Goal: Task Accomplishment & Management: Complete application form

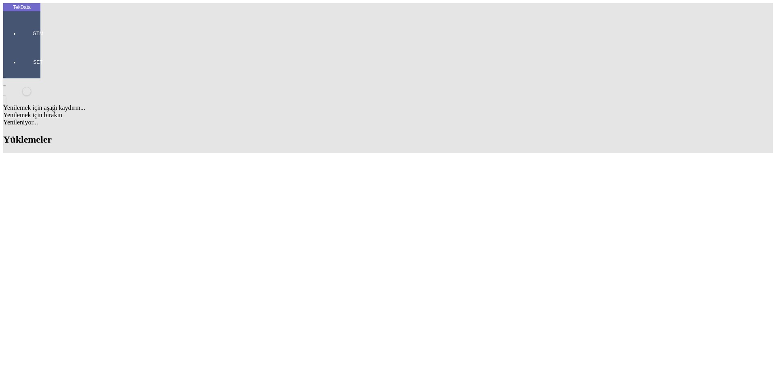
type input "FHB"
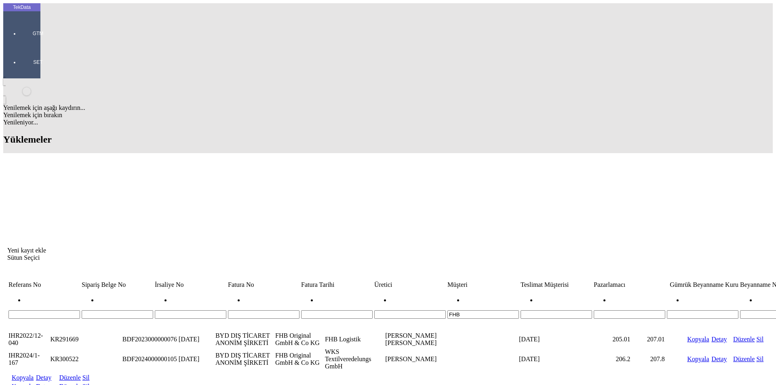
click at [34, 383] on link "Kopyala" at bounding box center [23, 386] width 22 height 7
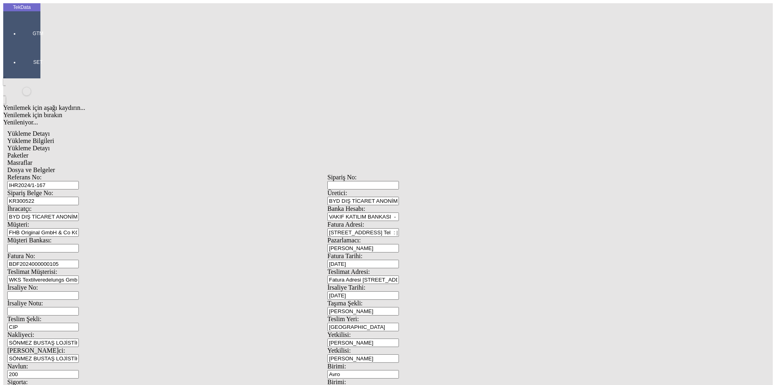
drag, startPoint x: 145, startPoint y: 74, endPoint x: 59, endPoint y: 63, distance: 87.2
click at [59, 174] on div "Referans No: [STREET_ADDRESS]tici: BYD DIŞ TİCARET ANONİM ŞİRKETİ İhracatçı: BY…" at bounding box center [327, 363] width 640 height 378
click at [79, 181] on input "IHR2024/1-167" at bounding box center [43, 185] width 72 height 8
drag, startPoint x: 156, startPoint y: 57, endPoint x: 94, endPoint y: 58, distance: 62.2
click at [94, 174] on div "Referans No: IHR2024/1-167" at bounding box center [167, 182] width 320 height 16
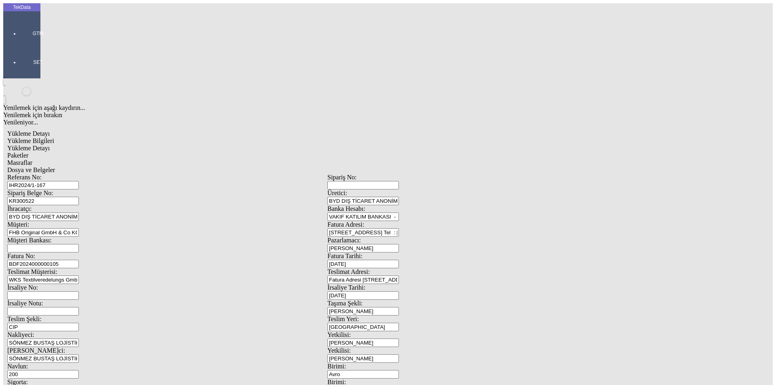
paste input "5/8-033"
type input "IHR2025/8-033"
drag, startPoint x: 149, startPoint y: 71, endPoint x: 78, endPoint y: 71, distance: 70.7
click at [78, 190] on div "Sipariş Belge No: KR300522" at bounding box center [167, 198] width 320 height 16
paste input "12108"
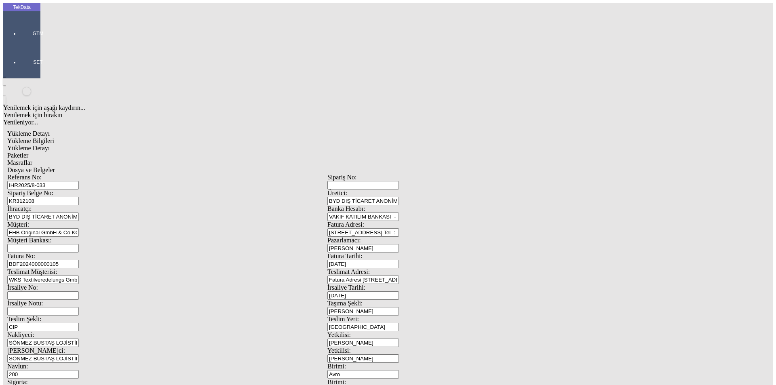
click at [327, 253] on span at bounding box center [327, 253] width 0 height 0
type input "KR312108"
click at [551, 147] on div "BURHAN ATA" at bounding box center [605, 150] width 310 height 7
type input "BURHAN ATA"
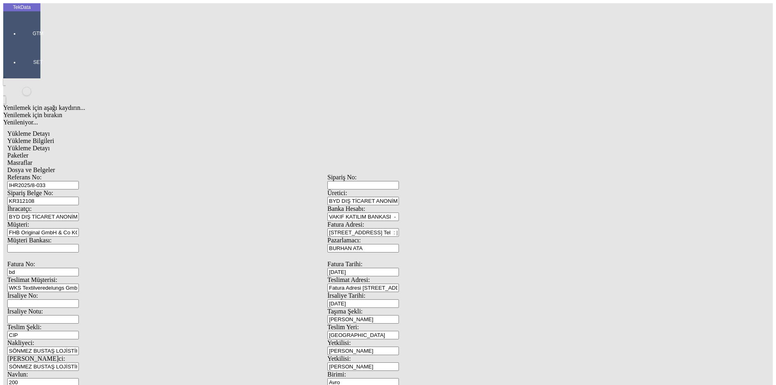
type input "b"
type input "BDF2025"
type input "[DATE]"
drag, startPoint x: 477, startPoint y: 168, endPoint x: 423, endPoint y: 173, distance: 54.4
click at [424, 292] on div "İrsaliye Tarihi: [DATE]" at bounding box center [487, 300] width 320 height 16
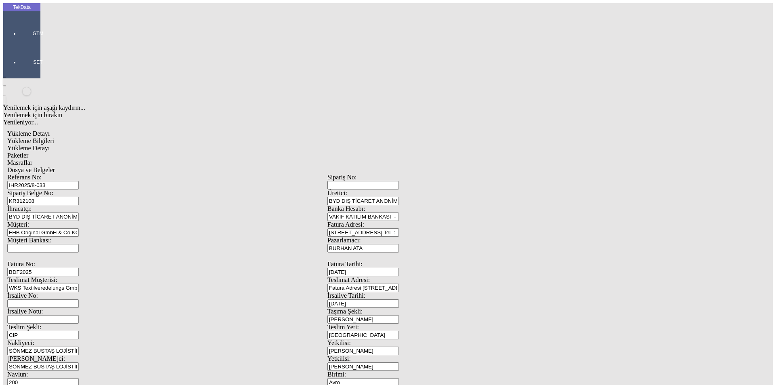
click at [7, 355] on span at bounding box center [7, 355] width 0 height 0
type input "[DATE]"
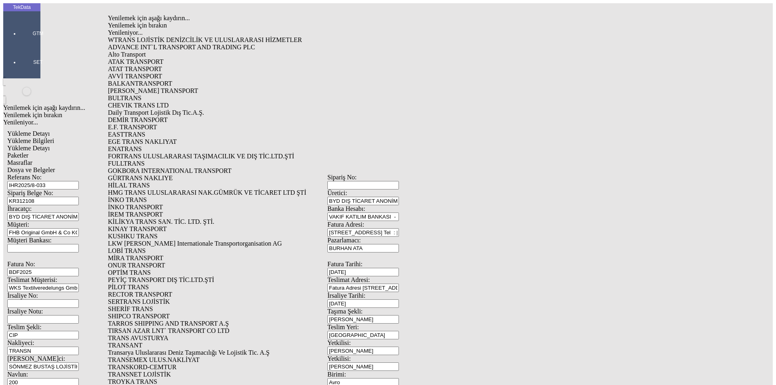
type input "TRANSNE"
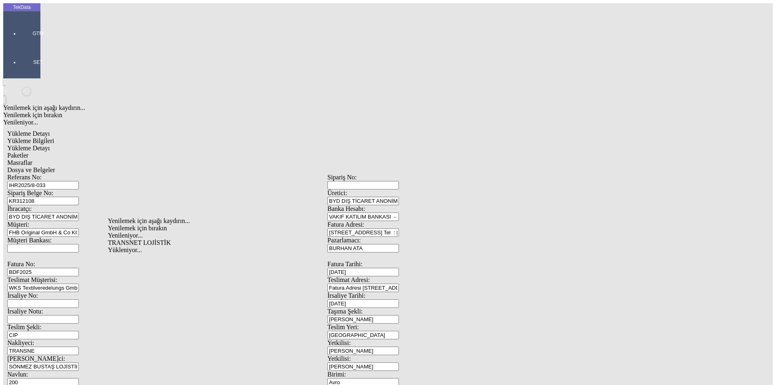
click at [79, 347] on input "TRANSNE" at bounding box center [43, 351] width 72 height 8
click at [155, 355] on div "[PERSON_NAME]ci: SÖNMEZ BUSTAŞ LOJİSTİK" at bounding box center [167, 363] width 320 height 16
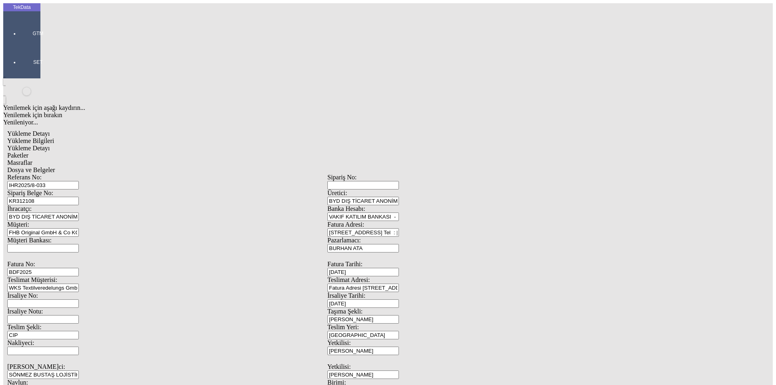
click at [79, 347] on input "Nakliyeci:" at bounding box center [43, 351] width 72 height 8
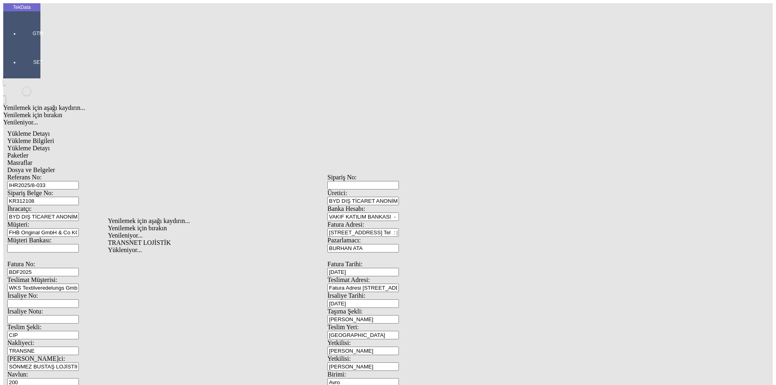
click at [143, 239] on div "TRANSNET LOJİSTİK" at bounding box center [253, 242] width 290 height 7
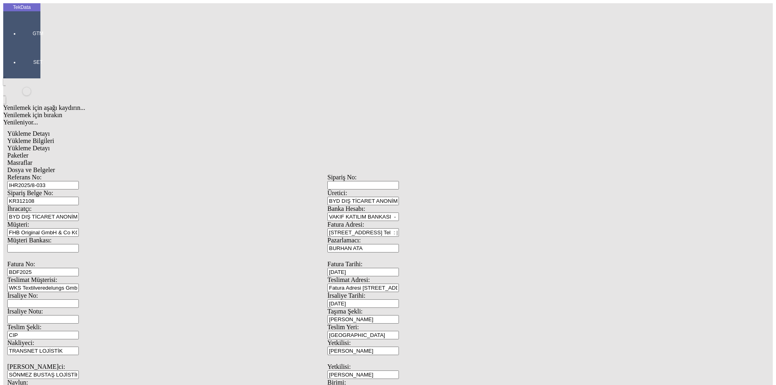
type input "TRANSNET LOJİSTİK"
click at [134, 255] on div "TRANSNET LOJİSTİK" at bounding box center [253, 258] width 290 height 7
type input "TRANSNET LOJİSTİK"
type input "250"
type input "5"
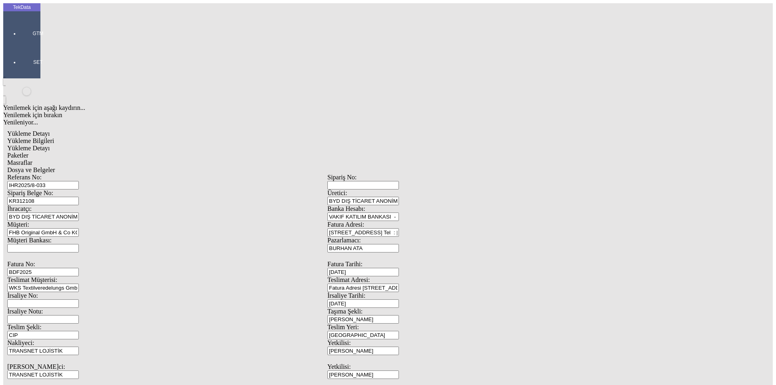
scroll to position [69, 0]
drag, startPoint x: 139, startPoint y: 204, endPoint x: 33, endPoint y: 213, distance: 106.6
click at [35, 211] on div "TekData GTM SET Yenilemek için aşağı kaydırın... Yenilemek için bırakın Yenilen…" at bounding box center [327, 331] width 648 height 657
type input "[DATE]"
click at [50, 292] on div "Referans No: [STREET_ADDRESS]tici: BYD DIŞ TİCARET ANONİM ŞİRKETİ İhracatçı: BY…" at bounding box center [327, 375] width 640 height 402
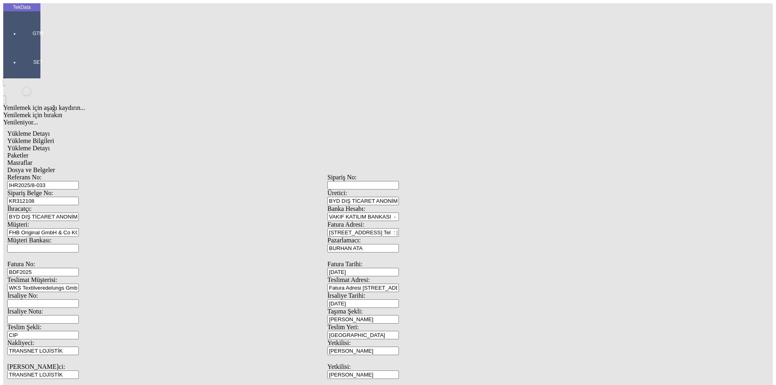
type input "[DATE]"
drag, startPoint x: 131, startPoint y: 312, endPoint x: 86, endPoint y: 312, distance: 45.7
drag, startPoint x: 145, startPoint y: 312, endPoint x: 215, endPoint y: 331, distance: 73.3
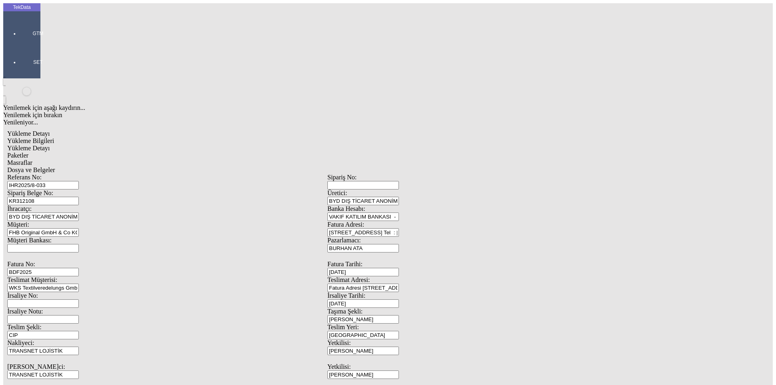
type input "162.6"
drag, startPoint x: 489, startPoint y: 313, endPoint x: 385, endPoint y: 324, distance: 104.4
click at [386, 323] on div "Referans No: [STREET_ADDRESS]tici: BYD DIŞ TİCARET ANONİM ŞİRKETİ İhracatçı: BY…" at bounding box center [327, 375] width 640 height 402
type input "164"
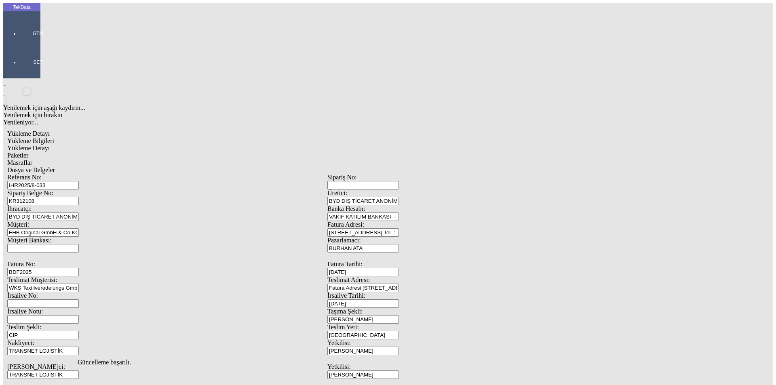
drag, startPoint x: 123, startPoint y: 36, endPoint x: 129, endPoint y: 44, distance: 9.5
click at [123, 137] on div "Yükleme Bilgileri Yükleme Detayı Paketler Masraflar Dosya ve Belgeler Referans …" at bounding box center [327, 374] width 640 height 475
click at [50, 145] on span "Yükleme Detayı" at bounding box center [28, 148] width 42 height 7
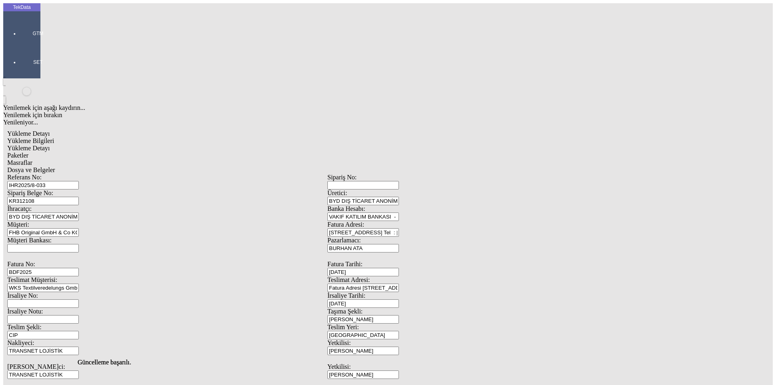
click at [375, 190] on div "Evet" at bounding box center [395, 186] width 117 height 7
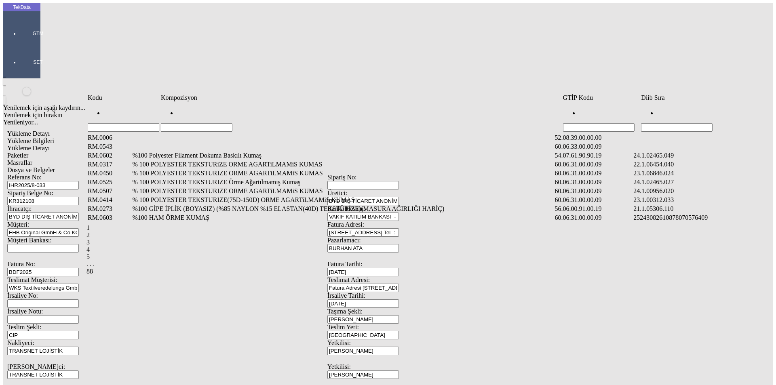
click at [666, 123] on input "Hücreyi Filtrele" at bounding box center [677, 127] width 72 height 8
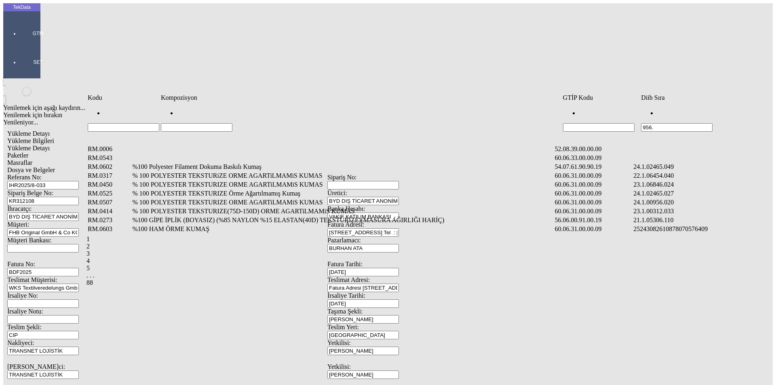
type input "956."
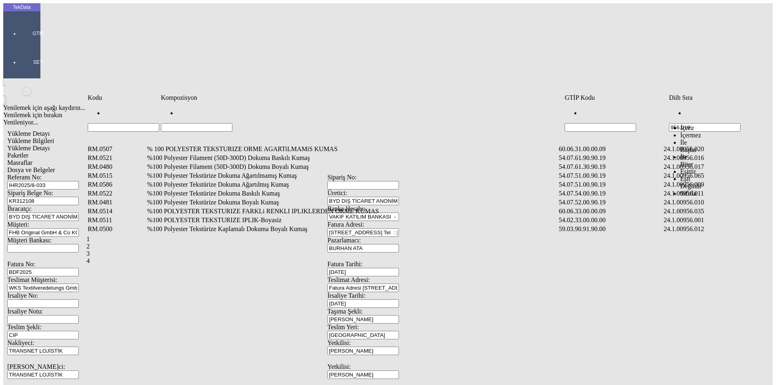
type input "956.019"
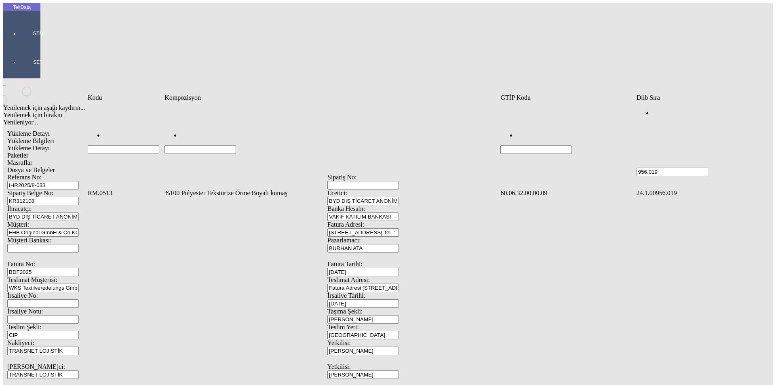
click at [239, 189] on td "%100 Polyester Tekstürize Örme Boyalı kumaş" at bounding box center [331, 193] width 335 height 8
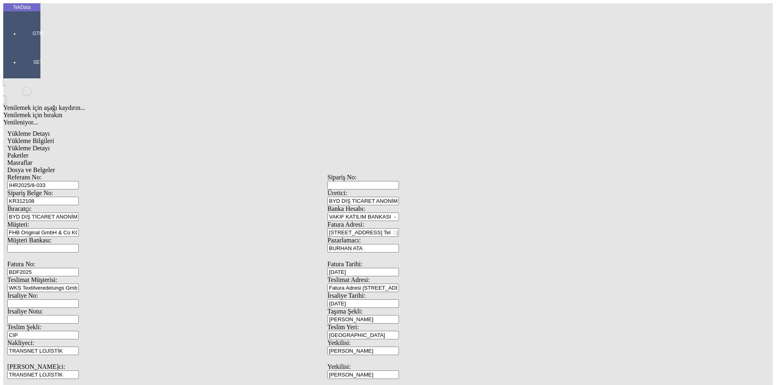
type input "1423"
drag, startPoint x: 459, startPoint y: 117, endPoint x: 457, endPoint y: 124, distance: 6.9
click at [451, 146] on div "Kg" at bounding box center [600, 149] width 320 height 7
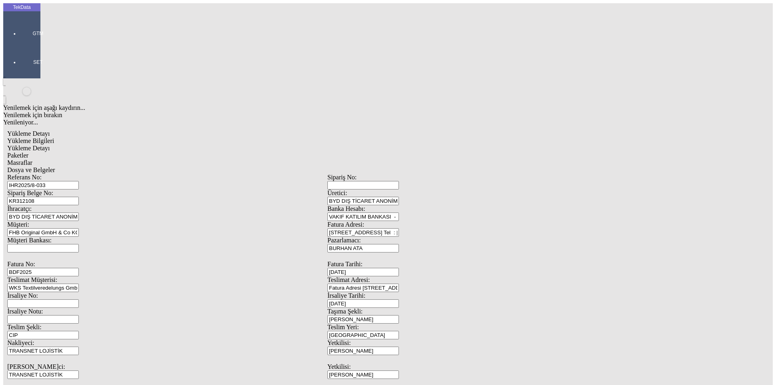
drag, startPoint x: 454, startPoint y: 135, endPoint x: 458, endPoint y: 137, distance: 4.4
click at [455, 154] on div "Metre" at bounding box center [600, 157] width 320 height 7
type input "Metre"
type input "0.9"
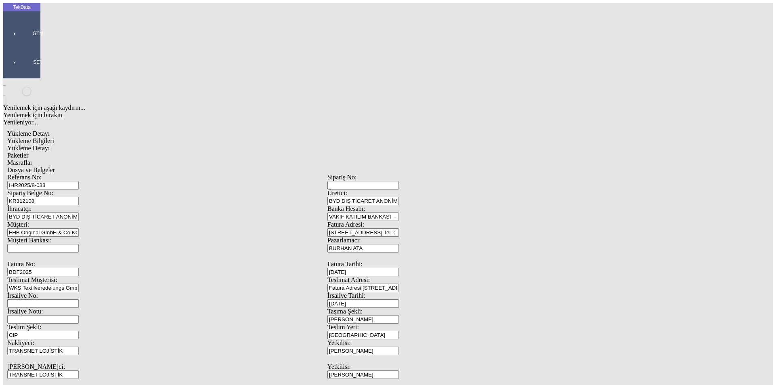
click at [445, 177] on div "Avro" at bounding box center [600, 180] width 320 height 7
type input "Avro"
type input "160"
type input "162.6"
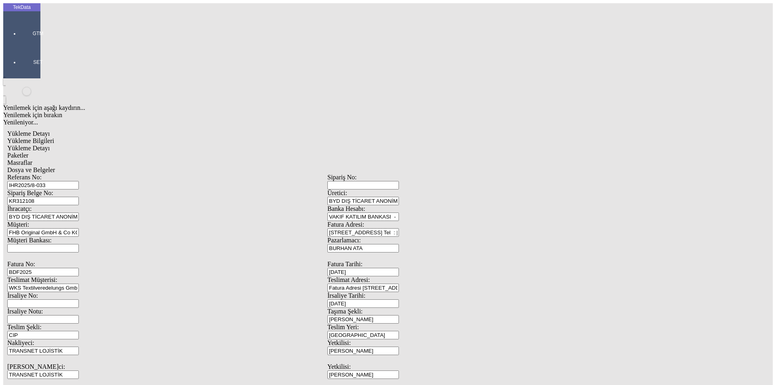
type input "164"
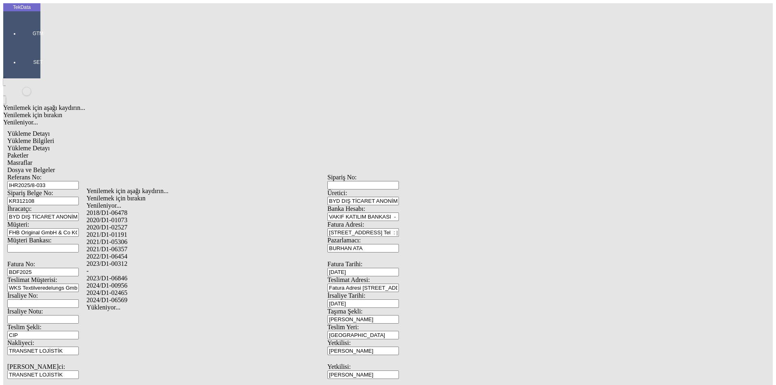
drag, startPoint x: 133, startPoint y: 273, endPoint x: 152, endPoint y: 272, distance: 18.6
click at [135, 282] on div "2024/D1-00956" at bounding box center [243, 285] width 314 height 7
type input "2024/D1-00956"
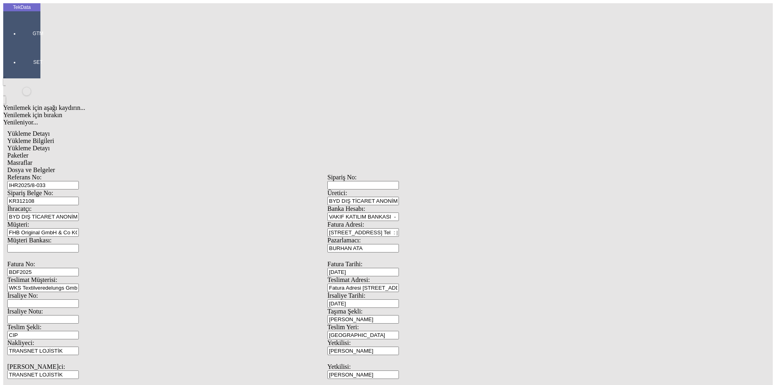
click at [175, 152] on div "Paketler" at bounding box center [327, 155] width 640 height 7
drag, startPoint x: 466, startPoint y: 90, endPoint x: 417, endPoint y: 89, distance: 49.7
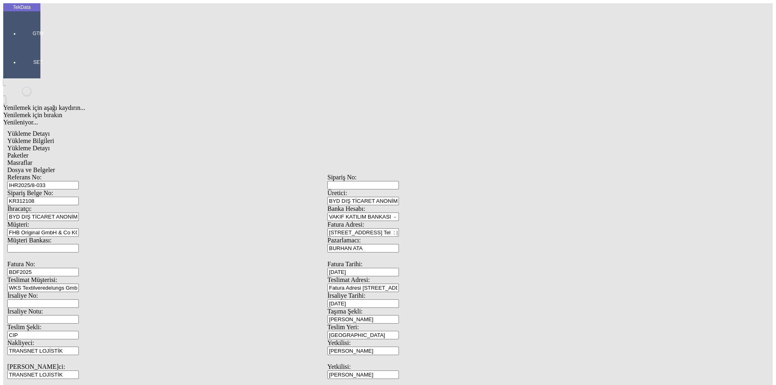
type input "7"
click at [246, 159] on div "Masraflar" at bounding box center [327, 162] width 640 height 7
click at [55, 166] on span "Dosya ve Belgeler" at bounding box center [31, 169] width 48 height 7
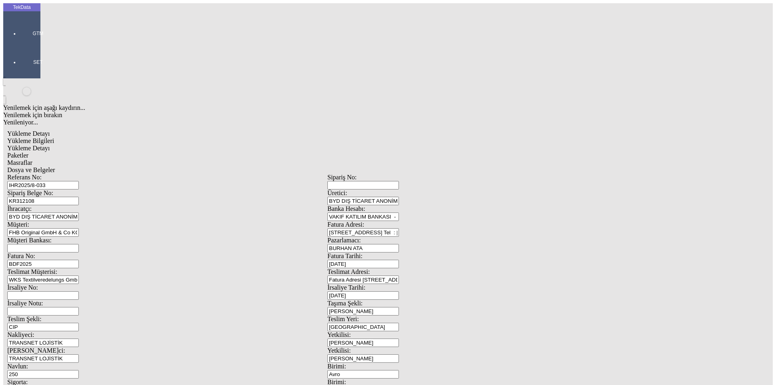
click at [55, 166] on span "Dosya ve Belgeler" at bounding box center [31, 169] width 48 height 7
click at [77, 137] on div "Yükleme Bilgileri" at bounding box center [327, 140] width 640 height 7
drag, startPoint x: 157, startPoint y: 57, endPoint x: 55, endPoint y: 53, distance: 102.3
click at [55, 174] on div "Referans No: [STREET_ADDRESS]tici: BYD DIŞ TİCARET ANONİM ŞİRKETİ İhracatçı: BY…" at bounding box center [327, 363] width 640 height 378
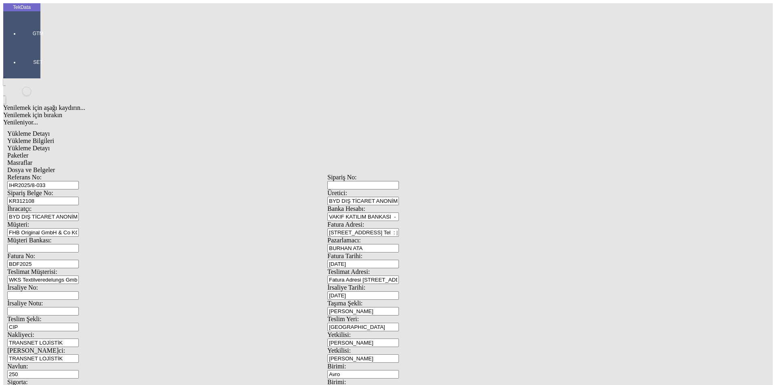
drag, startPoint x: 143, startPoint y: 76, endPoint x: 69, endPoint y: 76, distance: 74.3
click at [69, 190] on div "Sipariş Belge No: KR312108" at bounding box center [167, 198] width 320 height 16
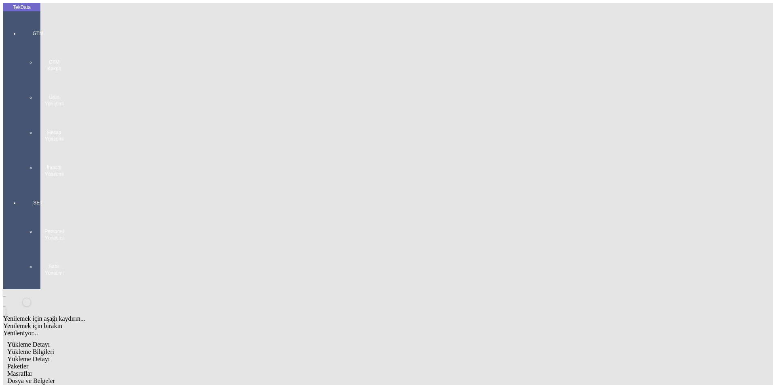
click at [19, 29] on div "GTM GTM Kokpit Ürün Yönetimi Hesap Yönetimi İhracat Yönetimi" at bounding box center [37, 100] width 37 height 169
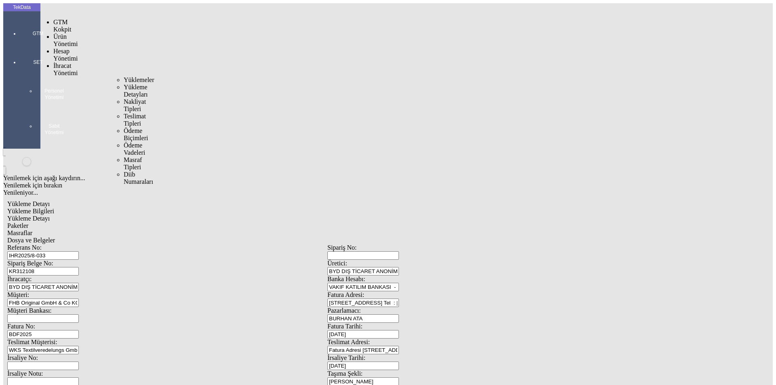
drag, startPoint x: 59, startPoint y: 46, endPoint x: 91, endPoint y: 46, distance: 31.5
click at [61, 62] on span "İhracat Yönetimi" at bounding box center [65, 69] width 24 height 14
click at [124, 76] on span "Yüklemeler" at bounding box center [139, 79] width 31 height 7
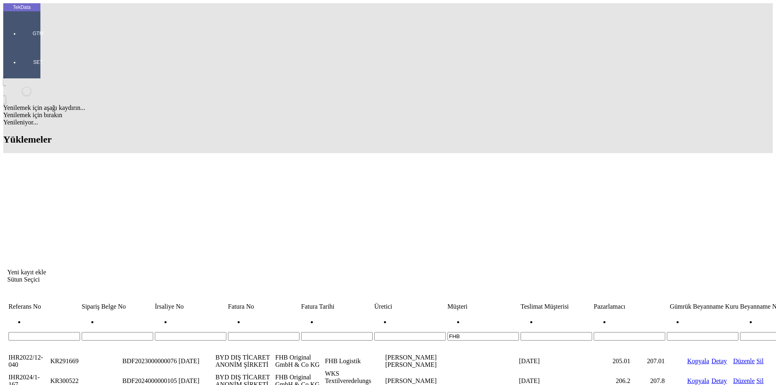
drag, startPoint x: 389, startPoint y: 65, endPoint x: 337, endPoint y: 65, distance: 51.7
click at [337, 312] on tr "FHB" at bounding box center [616, 326] width 1216 height 29
type input "BETİ"
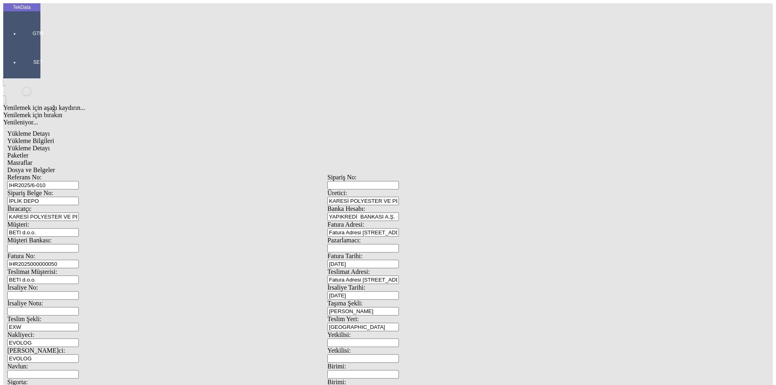
click at [50, 145] on span "Yükleme Detayı" at bounding box center [28, 148] width 42 height 7
click at [54, 137] on span "Yükleme Bilgileri" at bounding box center [30, 140] width 47 height 7
drag, startPoint x: 156, startPoint y: 59, endPoint x: 56, endPoint y: 55, distance: 100.7
click at [56, 174] on div "Referans No: IHR2025/6-010" at bounding box center [167, 182] width 320 height 16
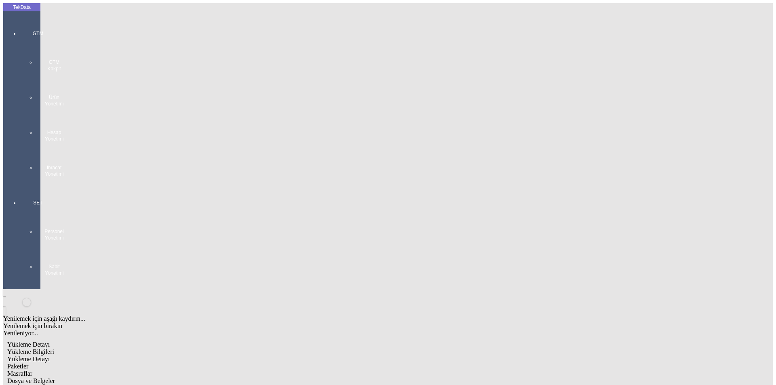
click at [19, 185] on div at bounding box center [37, 185] width 37 height 0
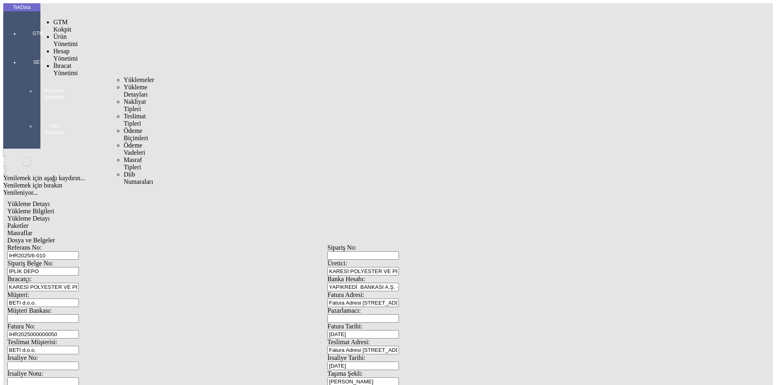
click at [61, 62] on span "İhracat Yönetimi" at bounding box center [65, 69] width 24 height 14
click at [128, 76] on div "Yüklemeler" at bounding box center [126, 79] width 5 height 7
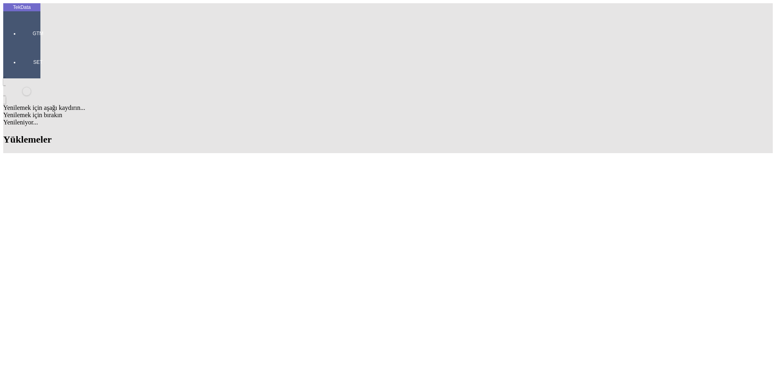
drag, startPoint x: 435, startPoint y: 61, endPoint x: 373, endPoint y: 61, distance: 61.8
drag, startPoint x: 371, startPoint y: 208, endPoint x: 390, endPoint y: 209, distance: 19.4
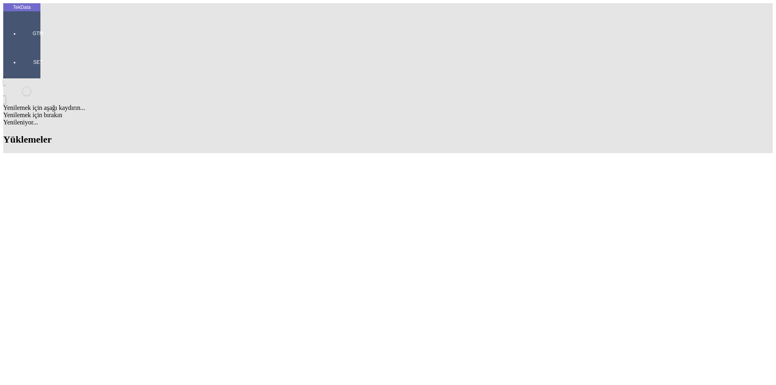
copy td "BDF2025000000403"
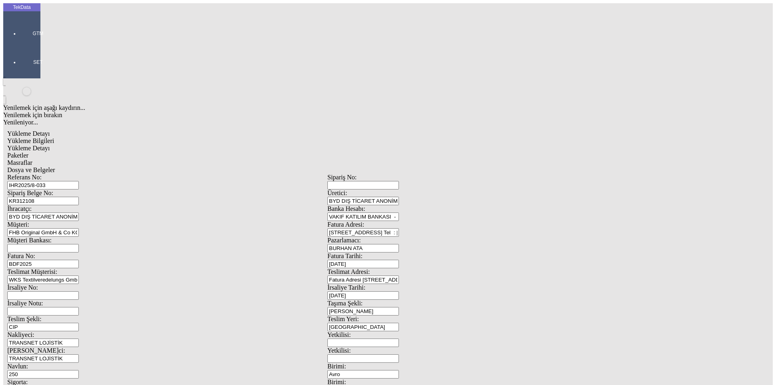
click at [79, 260] on input "BDF2025" at bounding box center [43, 264] width 72 height 8
drag, startPoint x: 38, startPoint y: 114, endPoint x: 49, endPoint y: 131, distance: 19.7
click at [49, 253] on div "Fatura No: BDF2025" at bounding box center [167, 261] width 320 height 16
paste input "000000403"
type input "BDF2025000000404"
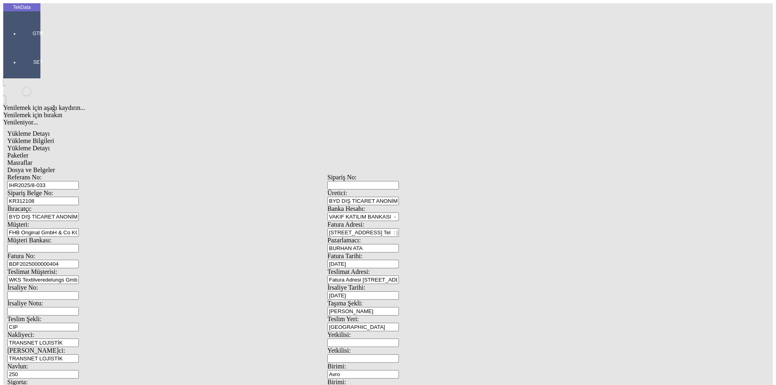
scroll to position [69, 0]
click at [50, 145] on span "Yükleme Detayı" at bounding box center [28, 148] width 42 height 7
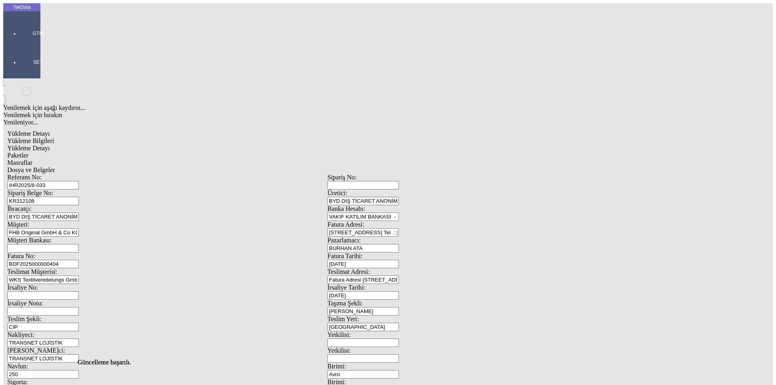
click at [28, 152] on span "Paketler" at bounding box center [17, 155] width 21 height 7
click at [32, 159] on span "Masraflar" at bounding box center [19, 162] width 25 height 7
click at [55, 166] on span "Dosya ve Belgeler" at bounding box center [31, 169] width 48 height 7
click at [200, 152] on div "Paketler" at bounding box center [327, 155] width 640 height 7
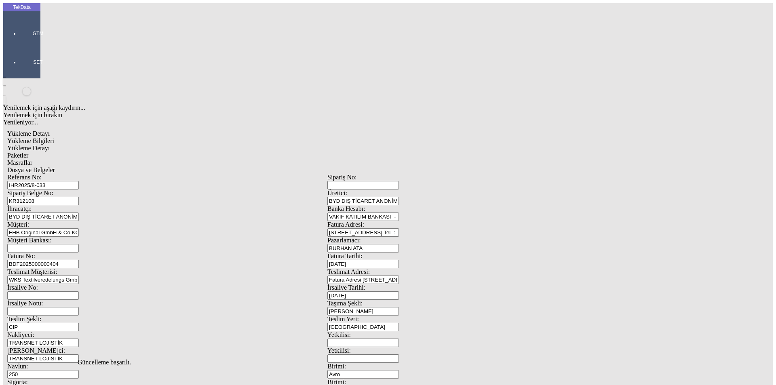
click at [55, 166] on span "Dosya ve Belgeler" at bounding box center [31, 169] width 48 height 7
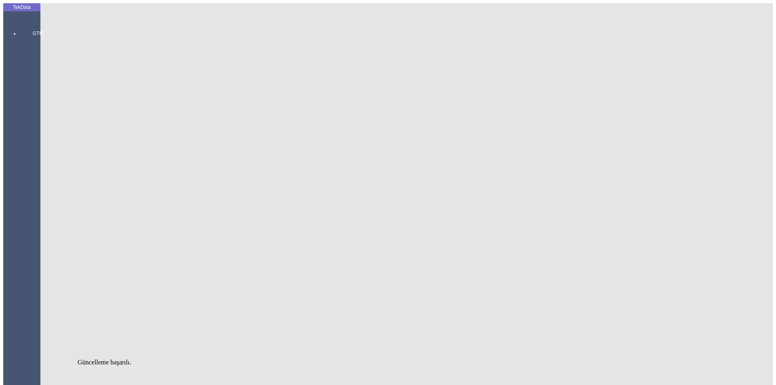
click at [19, 21] on div "GTM GTM Kokpit Ürün Yönetimi Hesap Yönetimi İhracat Yönetimi Yüklemeler Yükleme…" at bounding box center [37, 229] width 37 height 427
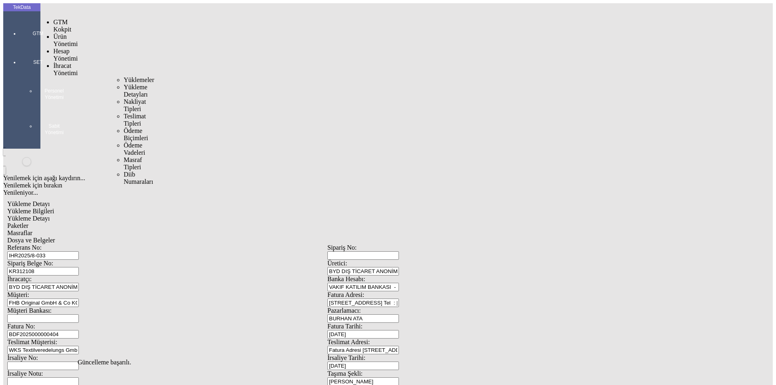
click at [53, 62] on span "İhracat Yönetimi" at bounding box center [65, 69] width 24 height 14
click at [124, 76] on span "Yüklemeler" at bounding box center [139, 79] width 31 height 7
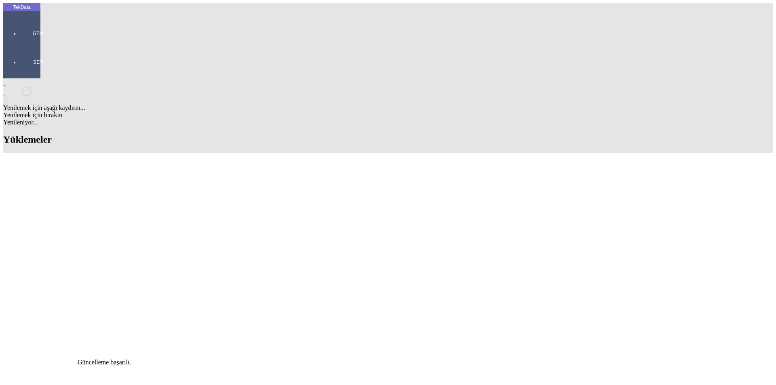
scroll to position [525, 0]
drag, startPoint x: 263, startPoint y: 107, endPoint x: 223, endPoint y: 106, distance: 40.4
copy tr "ET359407"
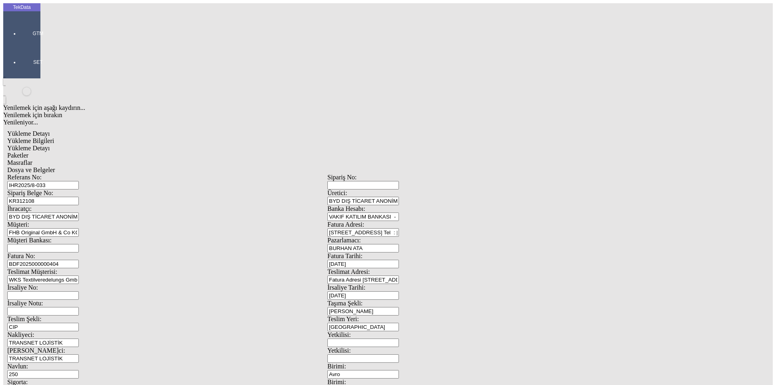
scroll to position [69, 0]
click at [55, 166] on span "Dosya ve Belgeler" at bounding box center [31, 169] width 48 height 7
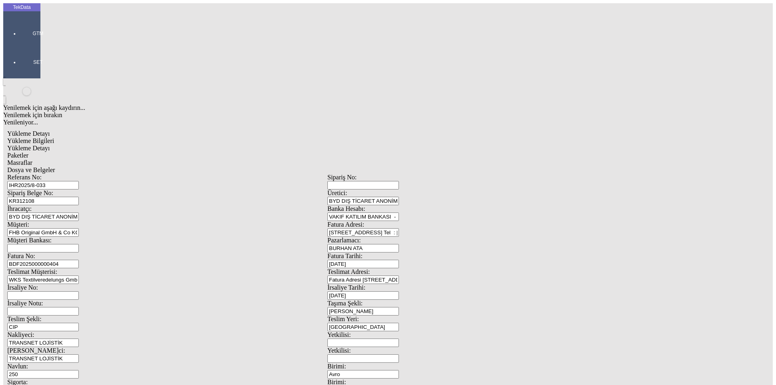
click at [54, 137] on span "Yükleme Bilgileri" at bounding box center [30, 140] width 47 height 7
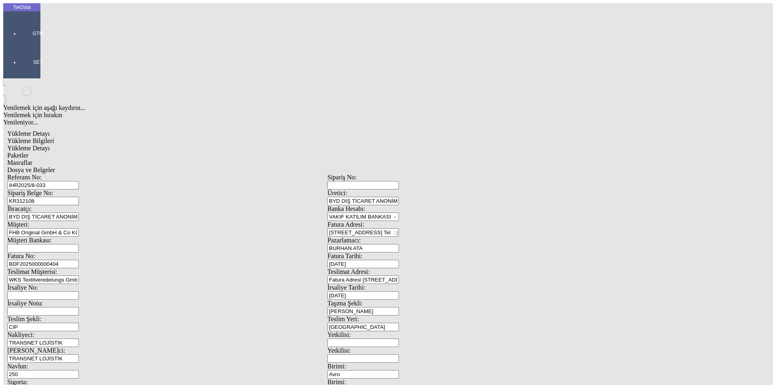
drag, startPoint x: 155, startPoint y: 75, endPoint x: 63, endPoint y: 74, distance: 91.7
click at [63, 190] on div "Sipariş Belge No: KR312108" at bounding box center [167, 198] width 320 height 16
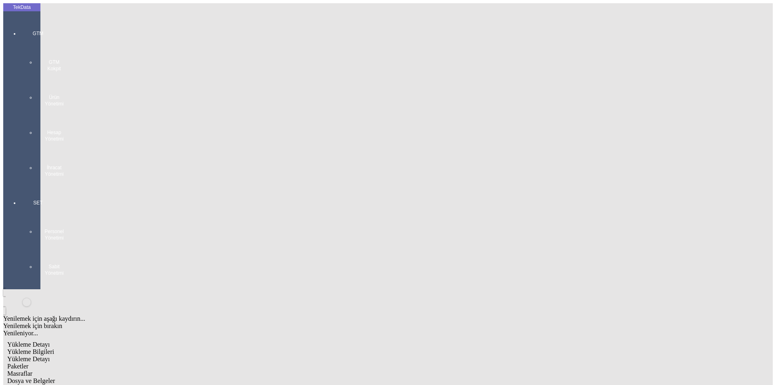
click at [19, 29] on div "GTM GTM Kokpit Ürün Yönetimi Hesap Yönetimi İhracat Yönetimi" at bounding box center [37, 100] width 37 height 169
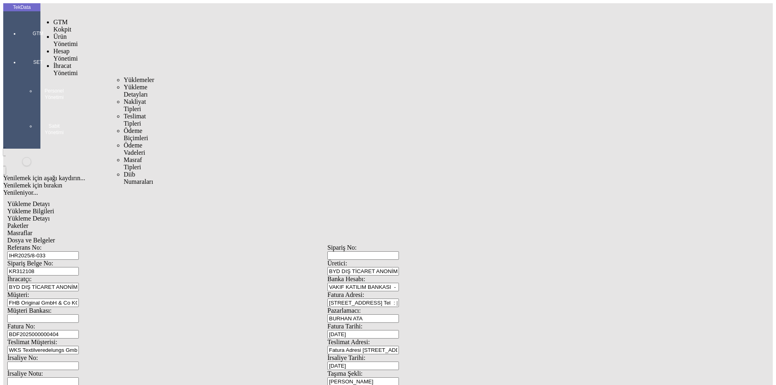
click at [53, 62] on span "İhracat Yönetimi" at bounding box center [65, 69] width 24 height 14
click at [124, 76] on span "Yüklemeler" at bounding box center [139, 79] width 31 height 7
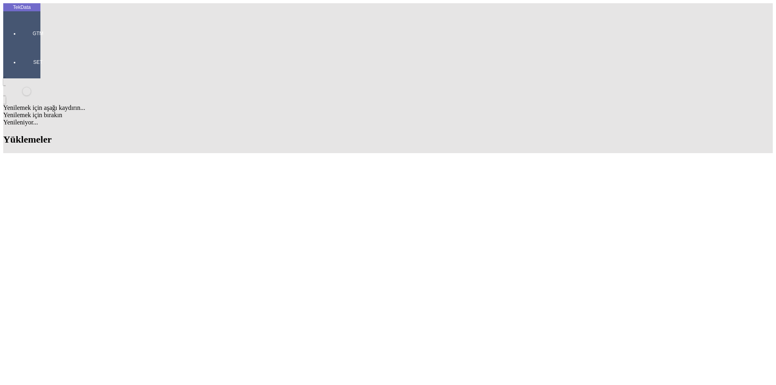
type input "beti"
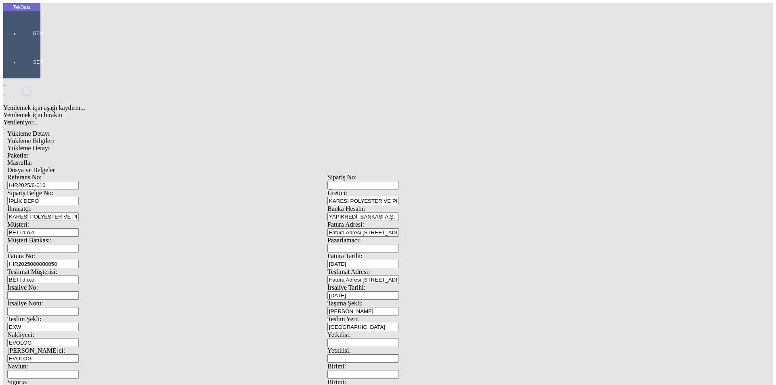
scroll to position [69, 0]
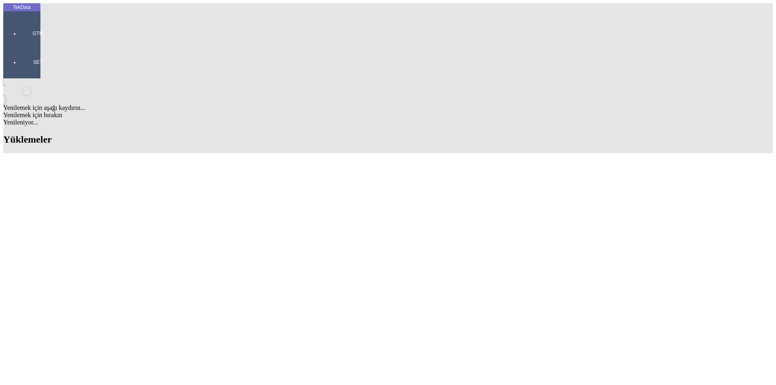
drag, startPoint x: 344, startPoint y: 199, endPoint x: 355, endPoint y: 201, distance: 10.7
click at [345, 198] on div "[PERSON_NAME]" at bounding box center [395, 190] width 117 height 15
click at [355, 190] on div "Evet" at bounding box center [395, 186] width 117 height 7
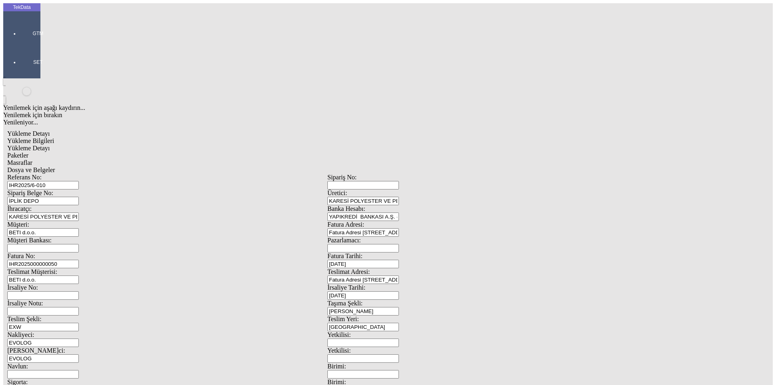
scroll to position [69, 0]
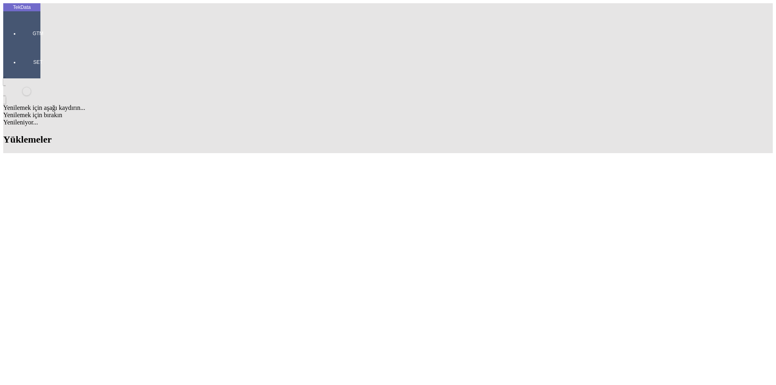
drag, startPoint x: 77, startPoint y: 194, endPoint x: 43, endPoint y: 195, distance: 33.9
copy td "IHR2025/6-010"
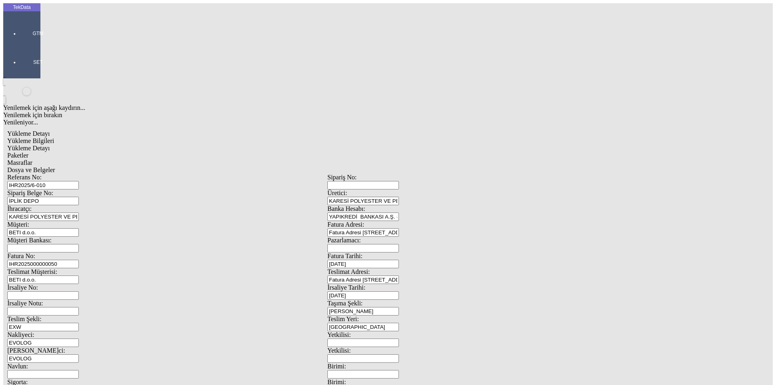
click at [79, 181] on input "IHR2025/6-010" at bounding box center [43, 185] width 72 height 8
type input "IHR2025/8-057"
click at [79, 260] on input "IHR2025000000050" at bounding box center [43, 264] width 72 height 8
type input "IHR20250000000"
type input "[DATE]"
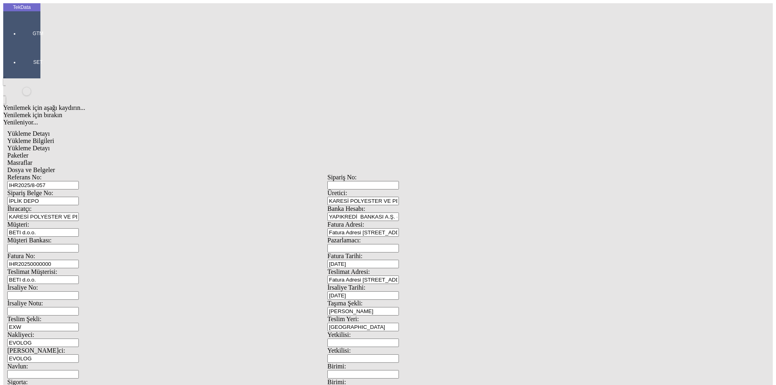
drag, startPoint x: 404, startPoint y: 166, endPoint x: 348, endPoint y: 172, distance: 56.4
click at [354, 174] on div "Referans No: [STREET_ADDRESS] DEPO Üretici: KARESİ POLYESTER VE PETROKİMYA SANA…" at bounding box center [327, 363] width 640 height 378
drag, startPoint x: 377, startPoint y: 157, endPoint x: 303, endPoint y: 143, distance: 75.6
click at [335, 284] on div "İrsaliye No: İrsaliye Tarihi: 22.08.20558" at bounding box center [327, 292] width 640 height 16
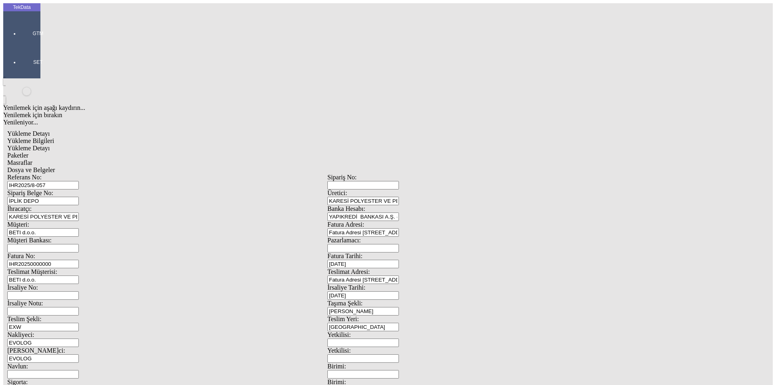
type input "[DATE]"
drag, startPoint x: 161, startPoint y: 204, endPoint x: 57, endPoint y: 202, distance: 103.5
type input "[DATE]"
drag, startPoint x: 143, startPoint y: 280, endPoint x: 38, endPoint y: 272, distance: 106.1
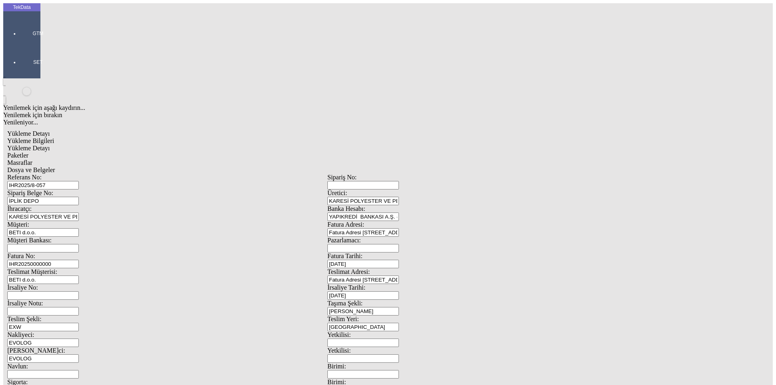
click at [38, 272] on tek-global-detail "Yükleme Detayı Yükleme Bilgileri Yükleme Detayı Paketler Masraflar Dosya ve Bel…" at bounding box center [327, 359] width 648 height 466
type input "[DATE]"
drag, startPoint x: 149, startPoint y: 310, endPoint x: 0, endPoint y: 292, distance: 149.7
click at [3, 292] on div "TekData GTM SET Yenilemek için aşağı kaydırın... Yenilemek için bırakın Yenilen…" at bounding box center [327, 319] width 648 height 633
type input "20553.35"
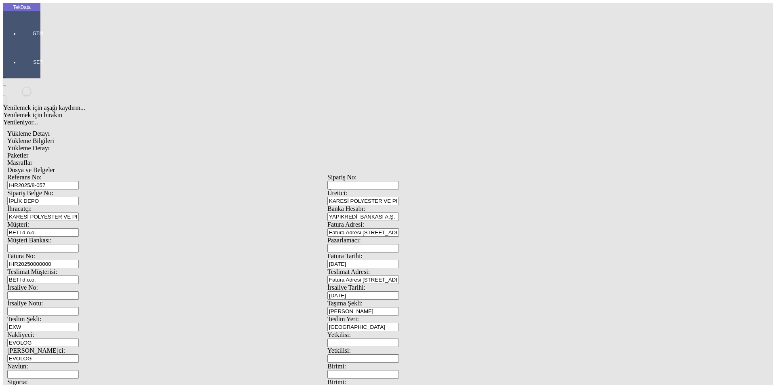
type input "21930.4"
click at [50, 145] on span "Yükleme Detayı" at bounding box center [28, 148] width 42 height 7
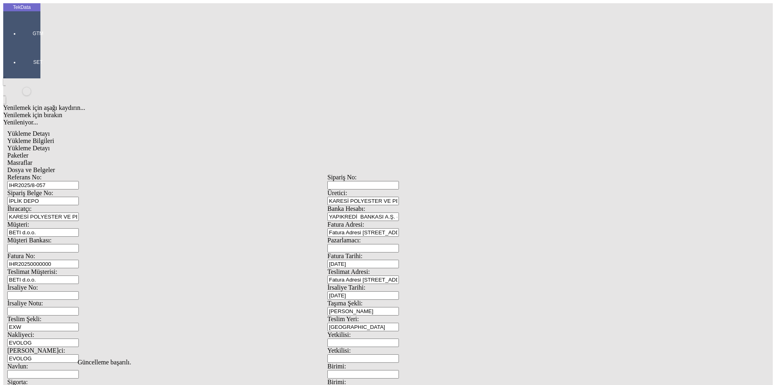
type input "Kg"
type input "Avro"
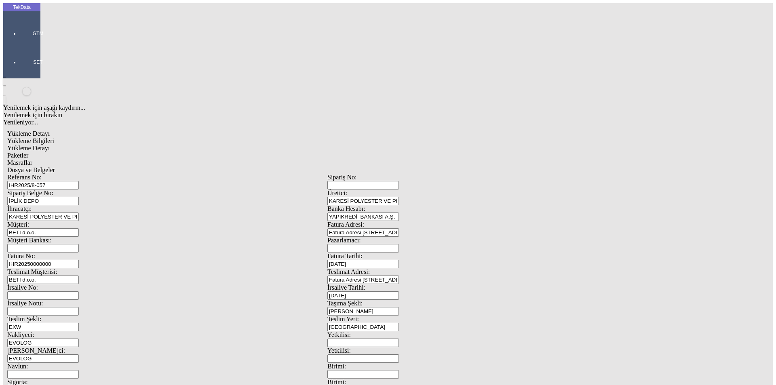
type input "2024/D1-02465"
drag, startPoint x: 46, startPoint y: 115, endPoint x: 11, endPoint y: 115, distance: 35.6
type input "20553.35"
type input "1.55"
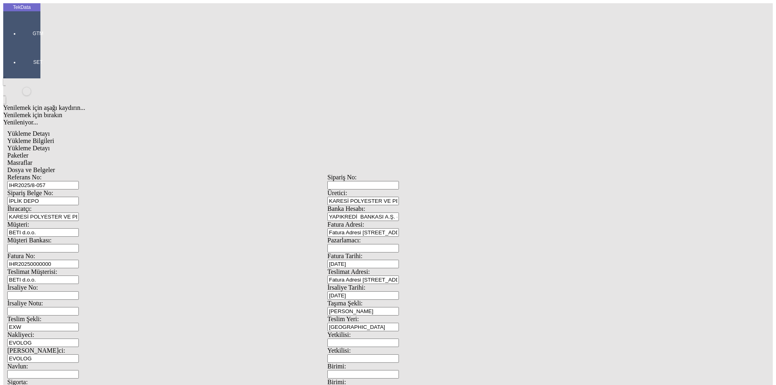
type input "20553.35"
type input "21630.4"
click at [28, 152] on span "Paketler" at bounding box center [17, 155] width 21 height 7
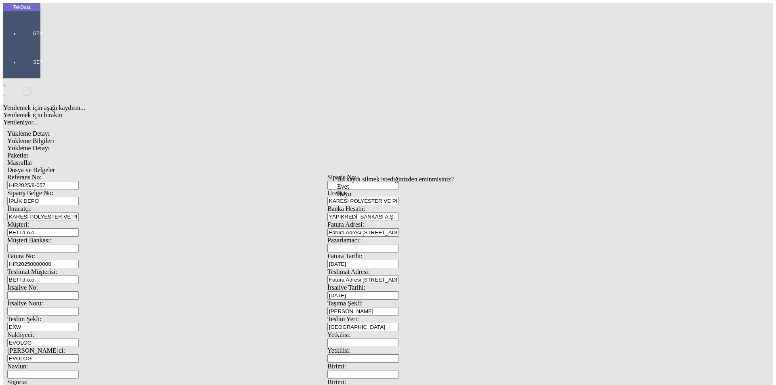
click at [373, 190] on div "Evet" at bounding box center [395, 186] width 117 height 7
type input "Palet"
drag, startPoint x: 445, startPoint y: 87, endPoint x: 411, endPoint y: 90, distance: 34.5
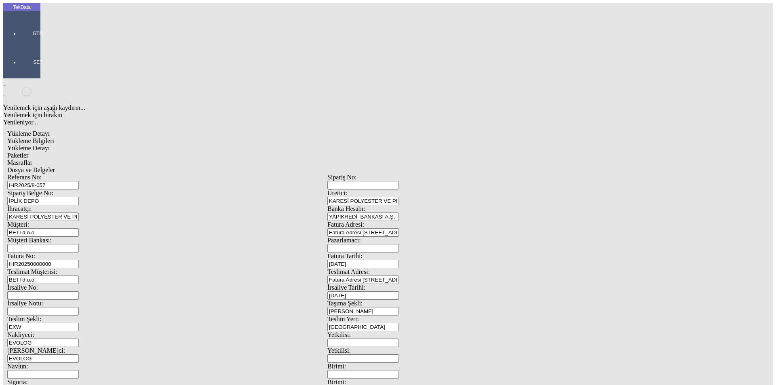
type input "39"
click at [232, 159] on div "Masraflar" at bounding box center [327, 162] width 640 height 7
click at [55, 166] on span "Dosya ve Belgeler" at bounding box center [31, 169] width 48 height 7
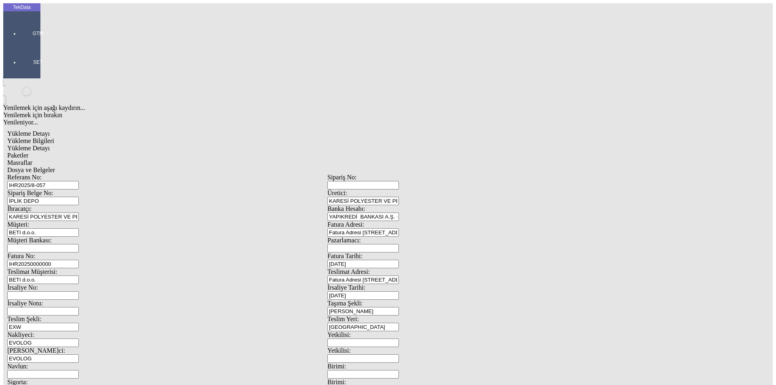
click at [55, 166] on span "Dosya ve Belgeler" at bounding box center [31, 169] width 48 height 7
